Goal: Check status: Check status

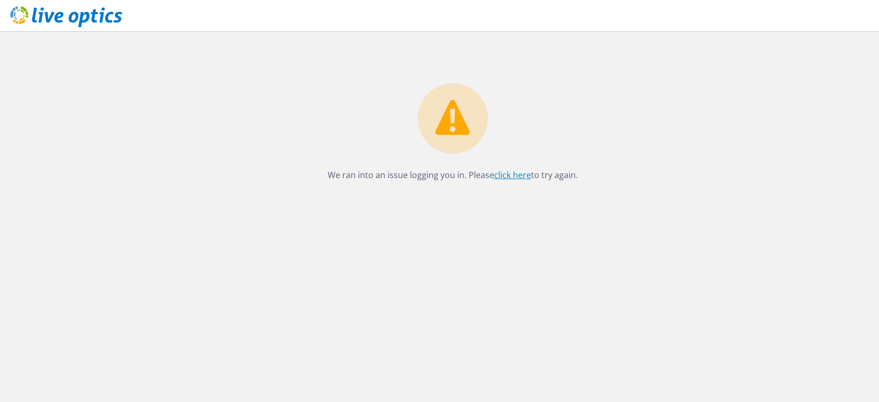
click at [524, 173] on link "click here" at bounding box center [512, 174] width 37 height 11
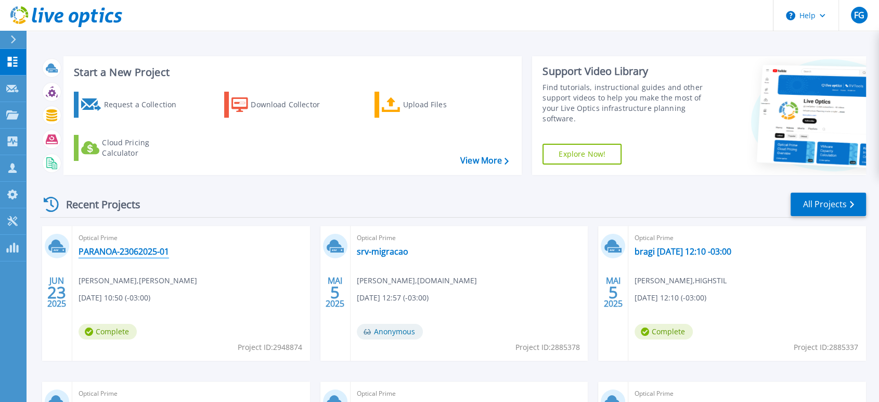
click at [125, 252] on link "PARANOA-23062025-01" at bounding box center [124, 251] width 91 height 10
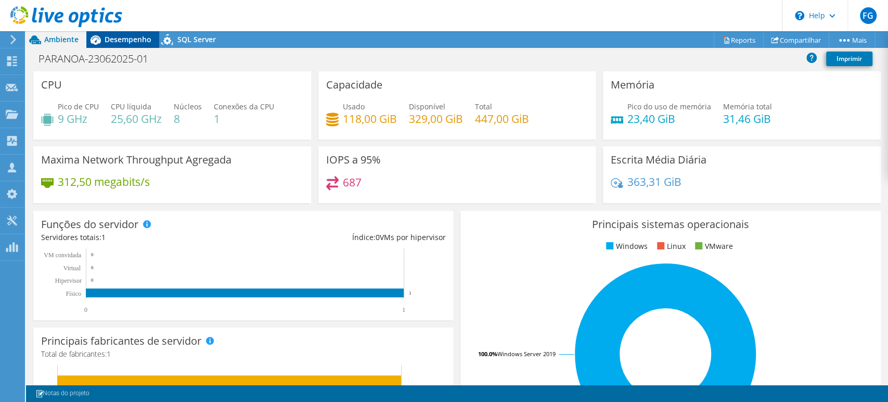
click at [127, 42] on span "Desempenho" at bounding box center [128, 39] width 47 height 10
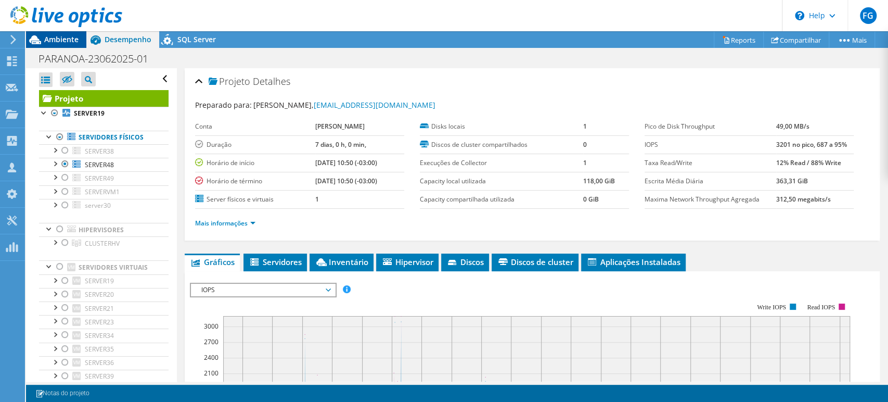
click at [74, 39] on span "Ambiente" at bounding box center [61, 39] width 34 height 10
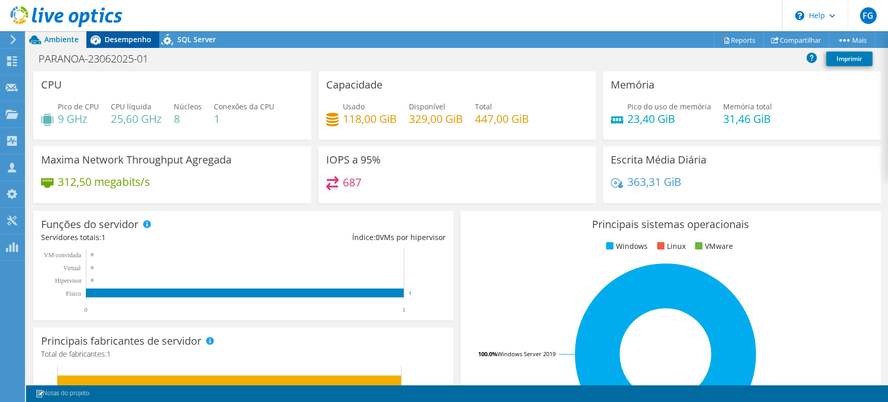
click at [143, 38] on span "Desempenho" at bounding box center [128, 39] width 47 height 10
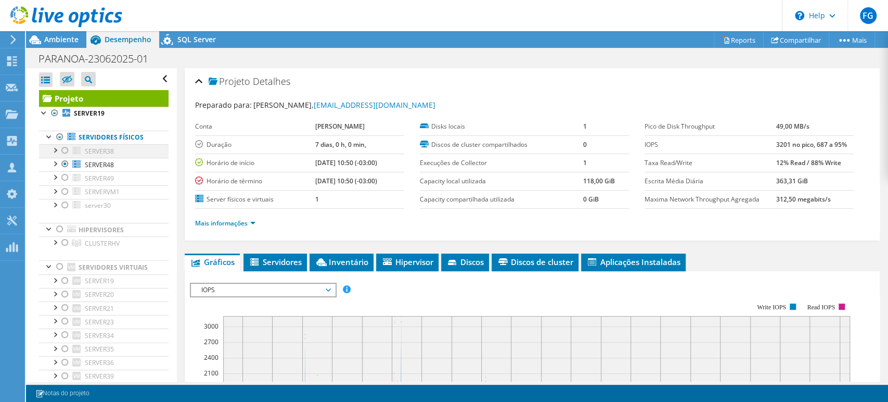
click at [64, 151] on div at bounding box center [65, 150] width 10 height 12
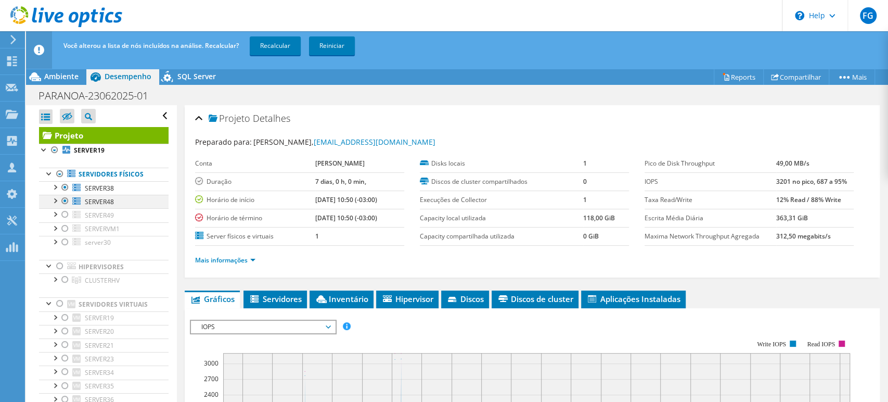
click at [65, 202] on div at bounding box center [65, 201] width 10 height 12
click at [284, 45] on link "Recalcular" at bounding box center [275, 45] width 51 height 19
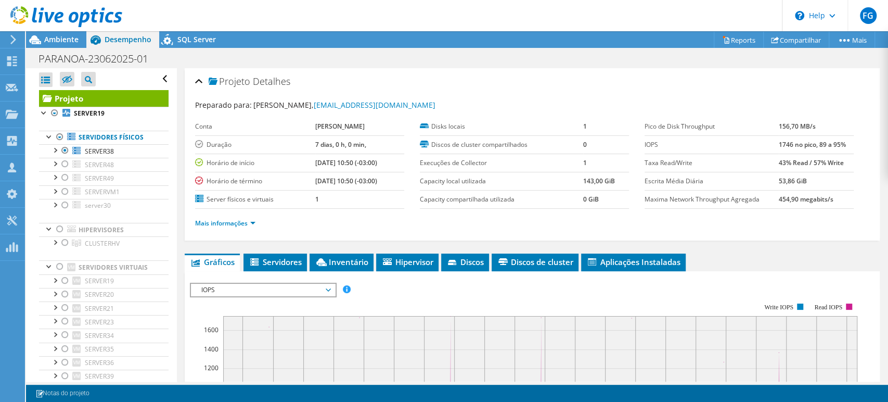
click at [72, 32] on div at bounding box center [61, 17] width 122 height 35
click at [72, 34] on span "Ambiente" at bounding box center [61, 39] width 34 height 10
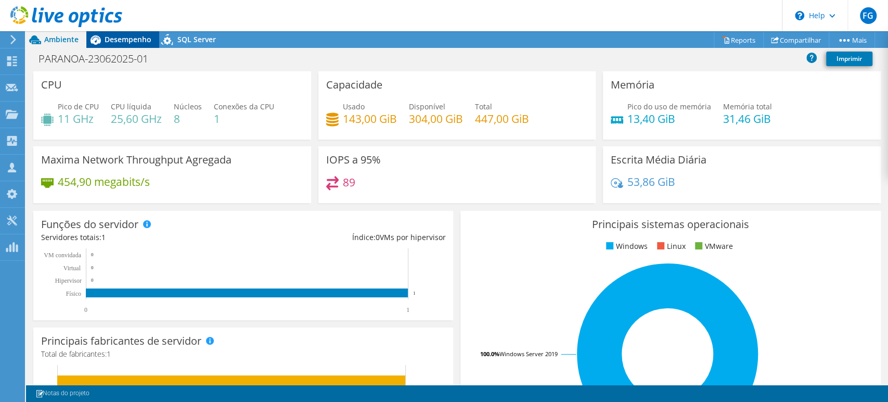
click at [125, 38] on span "Desempenho" at bounding box center [128, 39] width 47 height 10
